Goal: Task Accomplishment & Management: Use online tool/utility

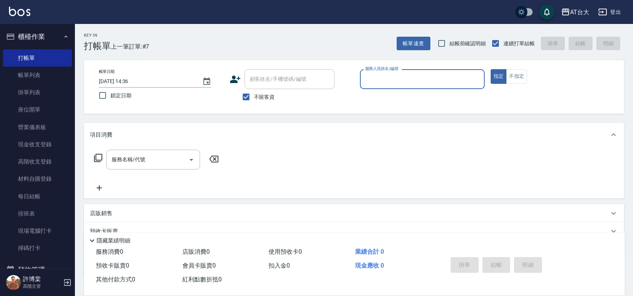
click at [459, 77] on input "服務人員姓名/編號" at bounding box center [422, 79] width 118 height 13
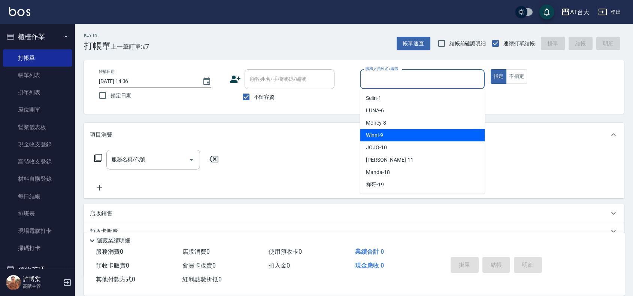
click at [453, 137] on div "Winni -9" at bounding box center [422, 135] width 125 height 12
type input "Winni-9"
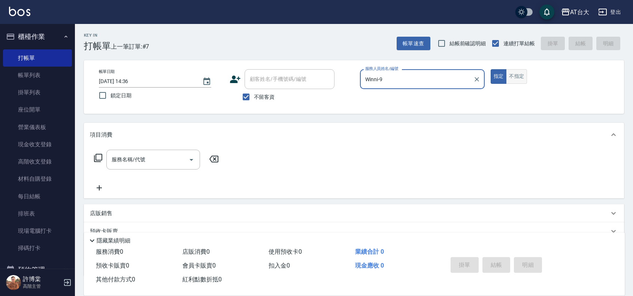
drag, startPoint x: 521, startPoint y: 77, endPoint x: 508, endPoint y: 83, distance: 14.7
click at [519, 77] on button "不指定" at bounding box center [516, 76] width 21 height 15
click at [143, 163] on input "服務名稱/代號" at bounding box center [148, 159] width 76 height 13
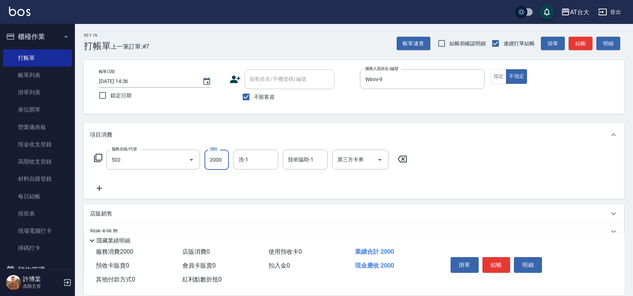
type input "染髮2000以上(502)"
type input "3100"
click at [504, 259] on button "結帳" at bounding box center [496, 265] width 28 height 16
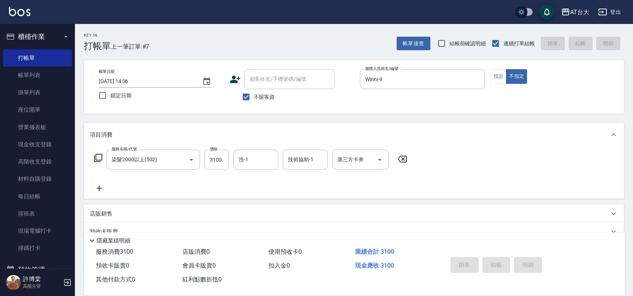
type input "[DATE] 15:35"
